Goal: Task Accomplishment & Management: Manage account settings

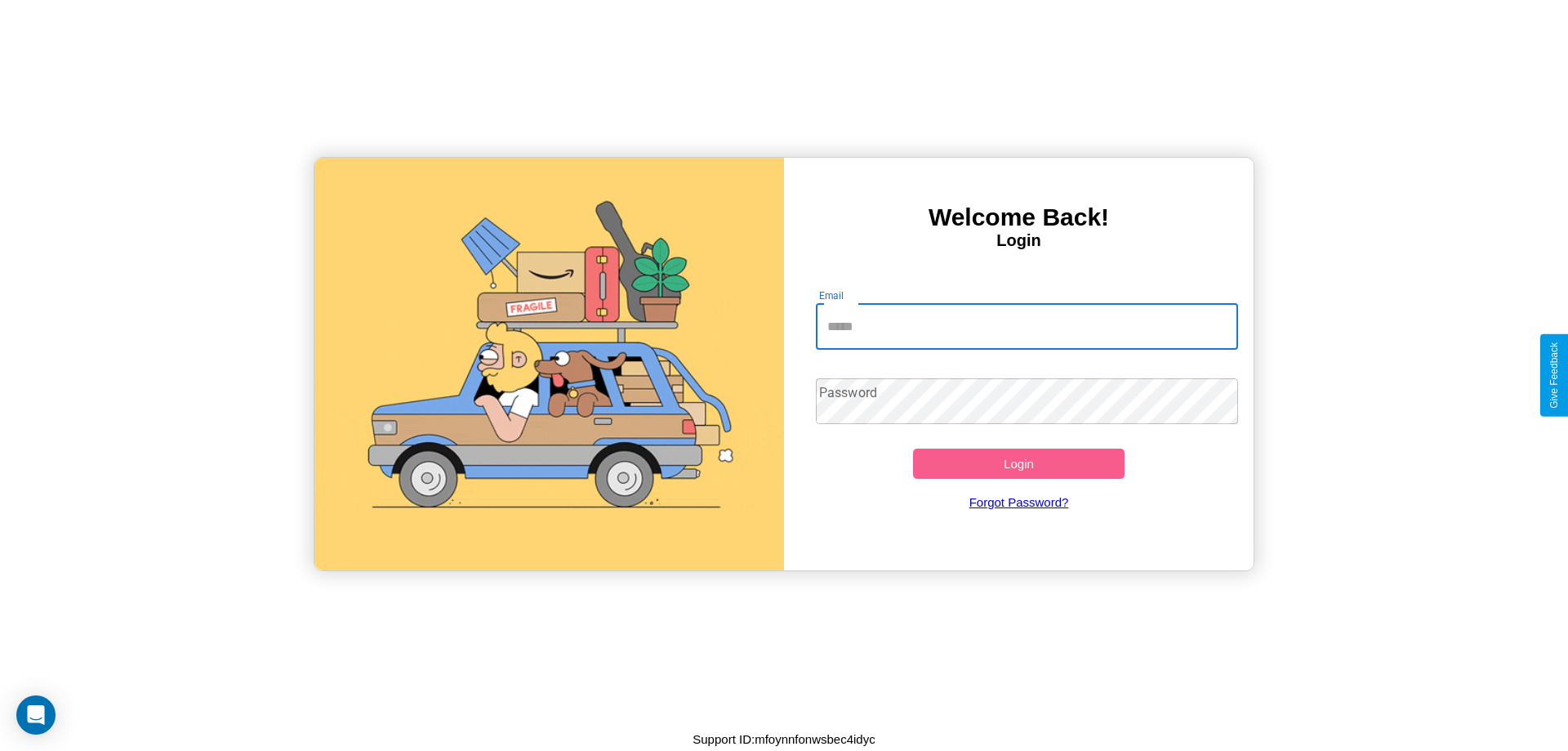
click at [1027, 326] on input "Email" at bounding box center [1027, 326] width 423 height 45
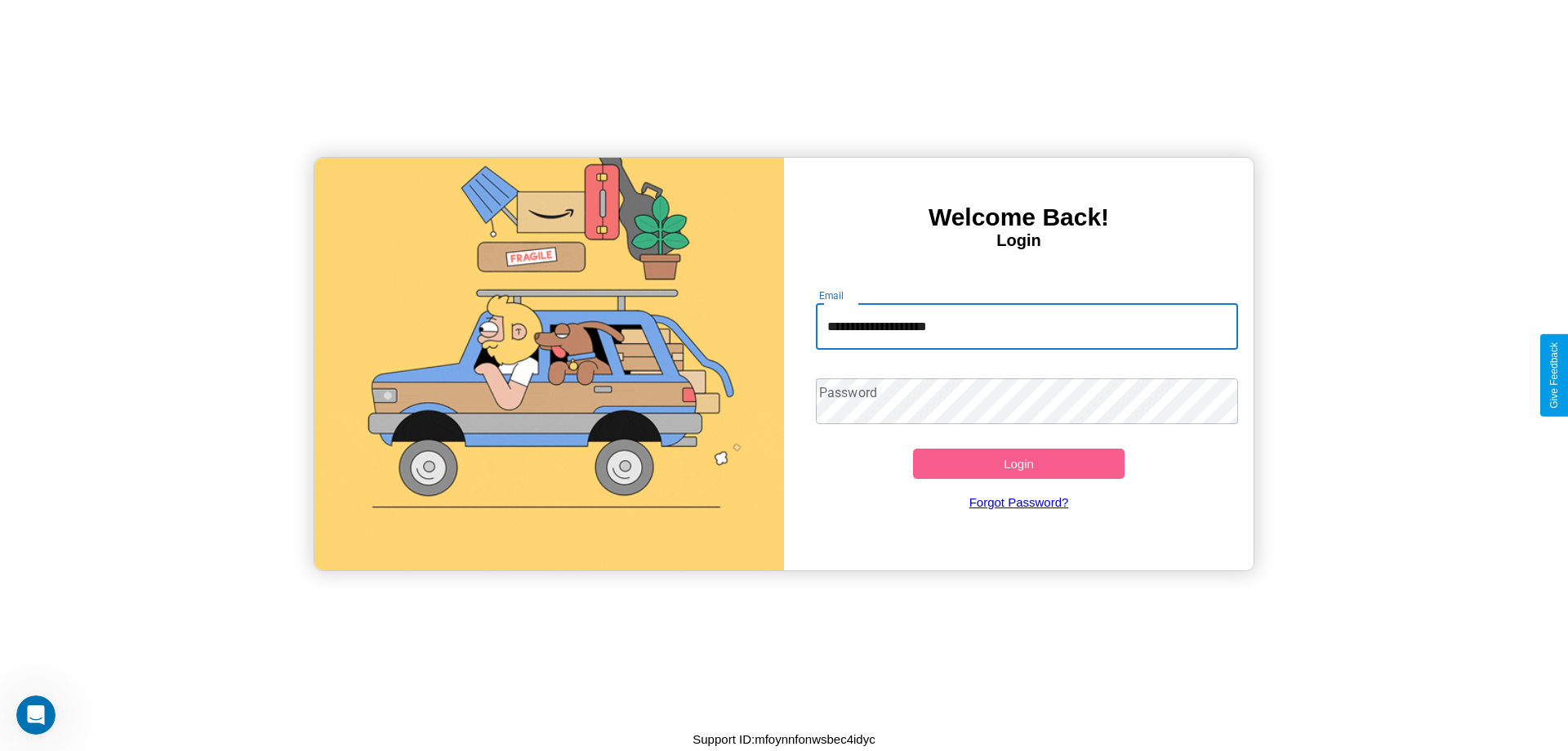
type input "**********"
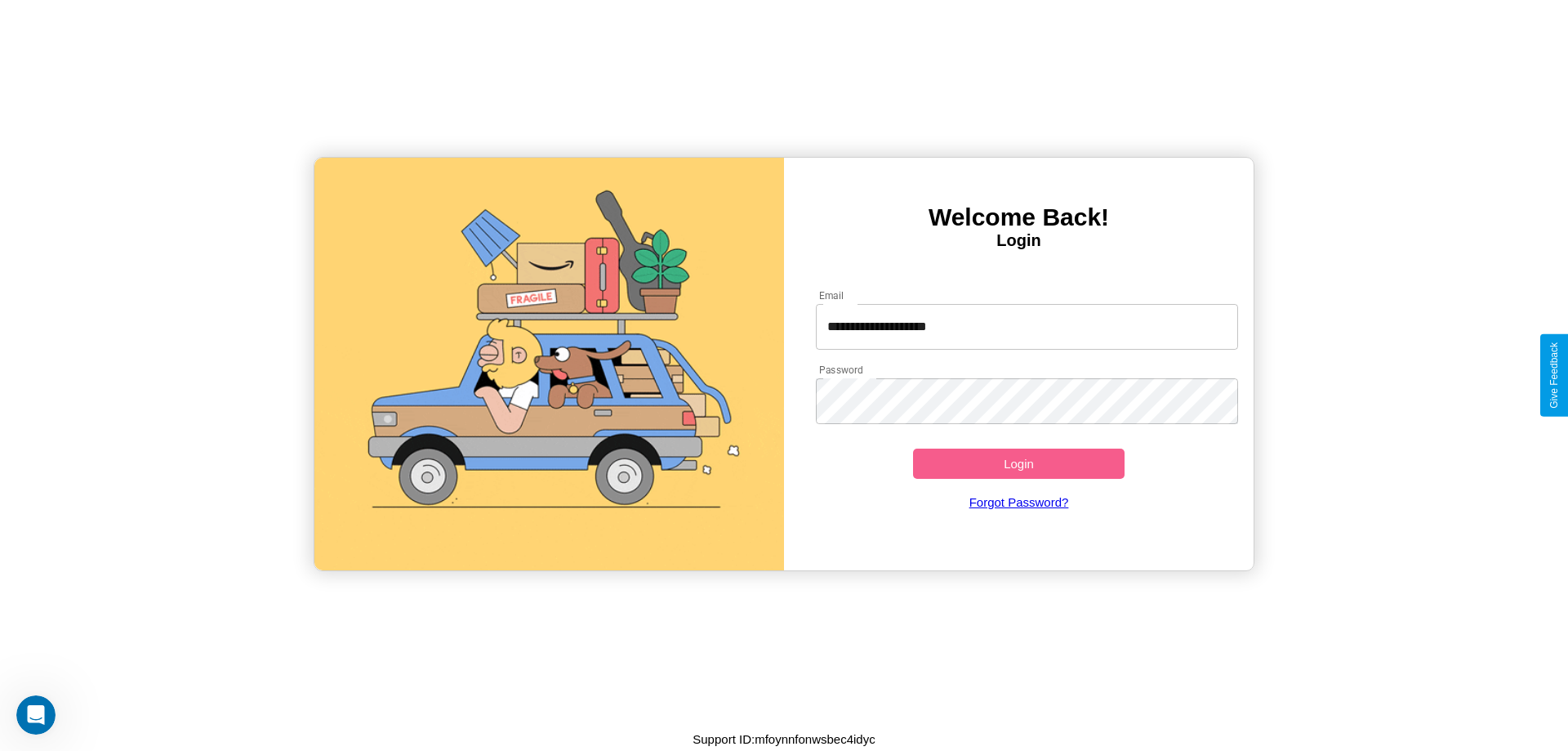
click at [1018, 464] on button "Login" at bounding box center [1018, 463] width 211 height 30
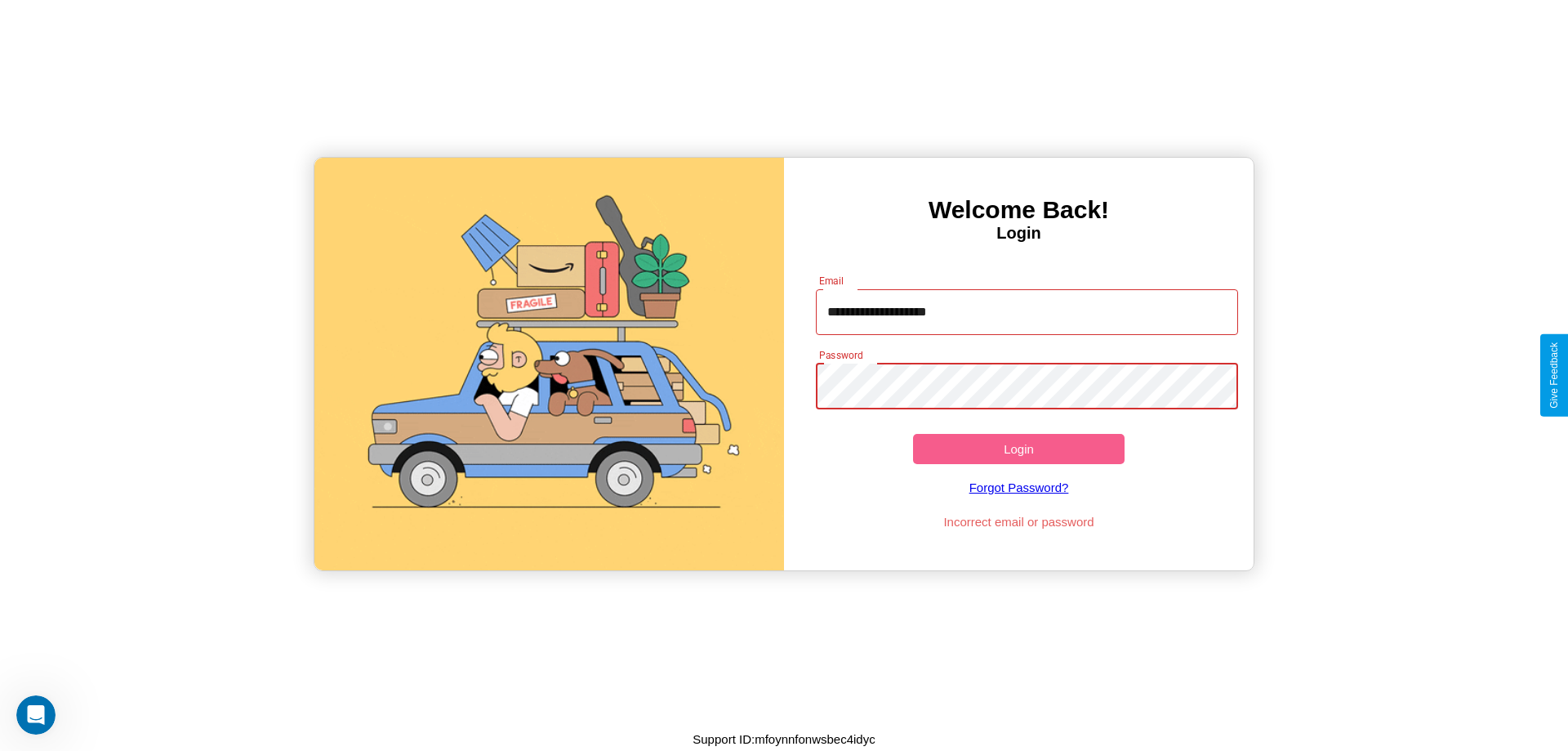
click at [1018, 448] on button "Login" at bounding box center [1018, 448] width 211 height 30
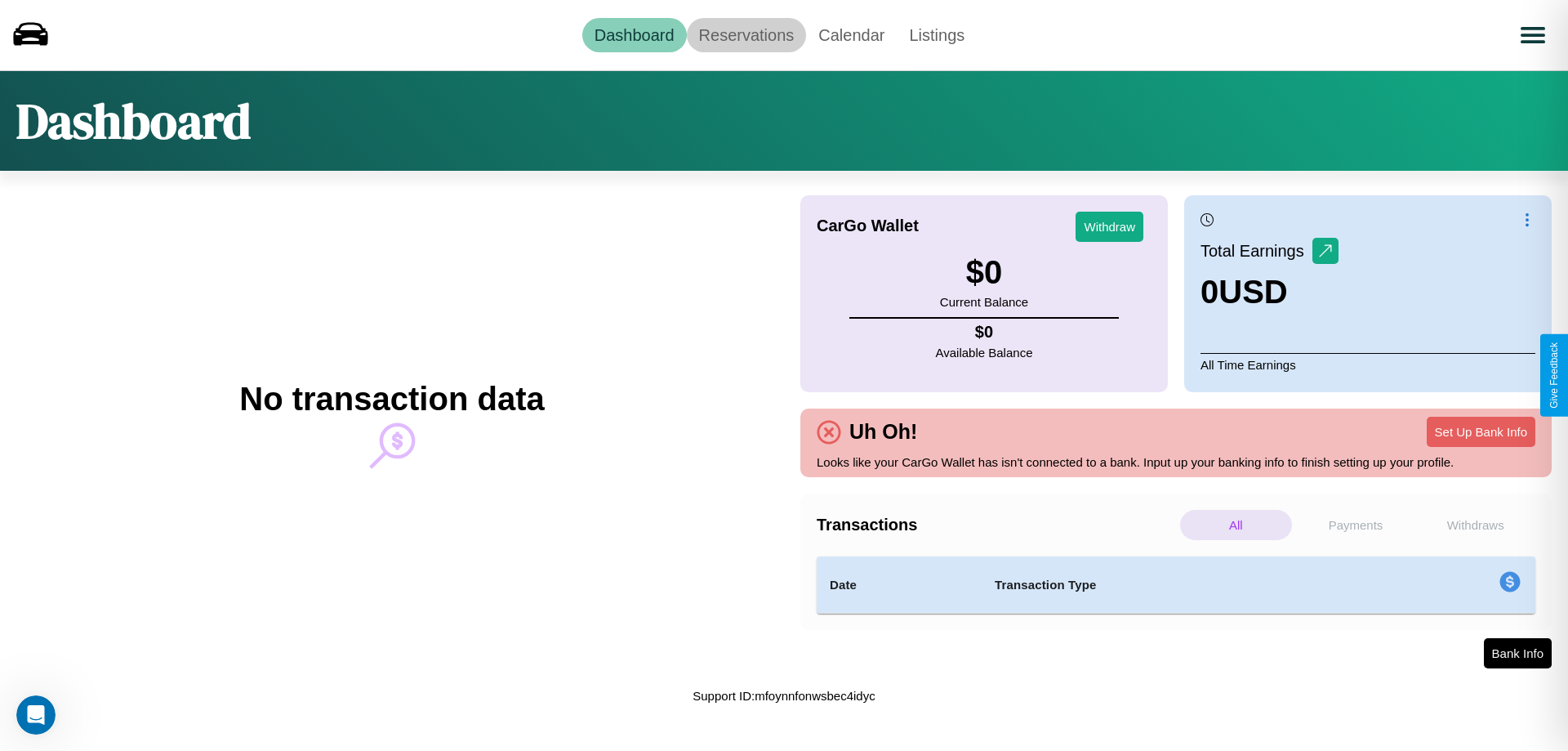
click at [746, 34] on link "Reservations" at bounding box center [746, 35] width 120 height 34
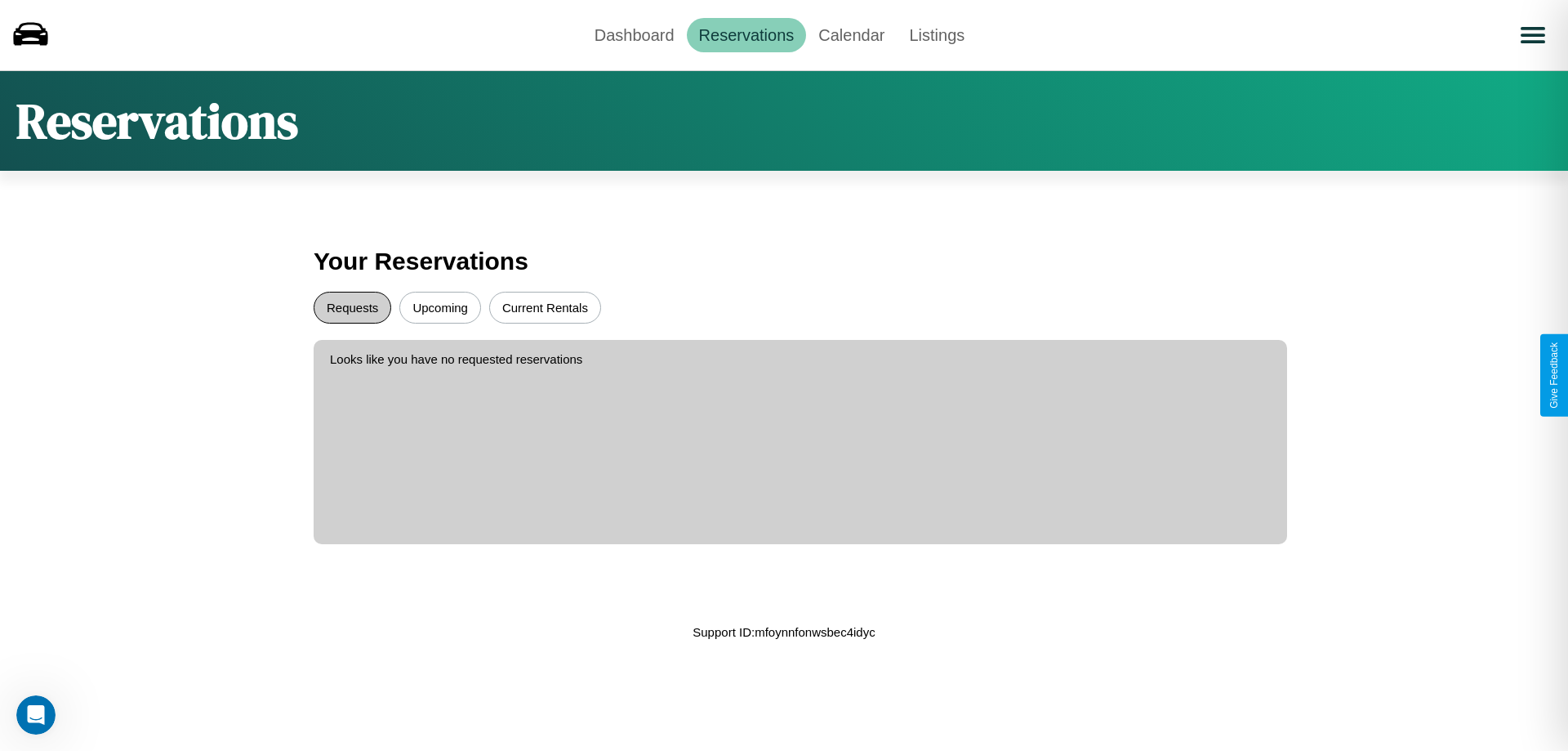
click at [352, 307] on button "Requests" at bounding box center [352, 307] width 78 height 32
click at [545, 307] on button "Current Rentals" at bounding box center [545, 307] width 112 height 32
